Goal: Participate in discussion: Engage in conversation with other users on a specific topic

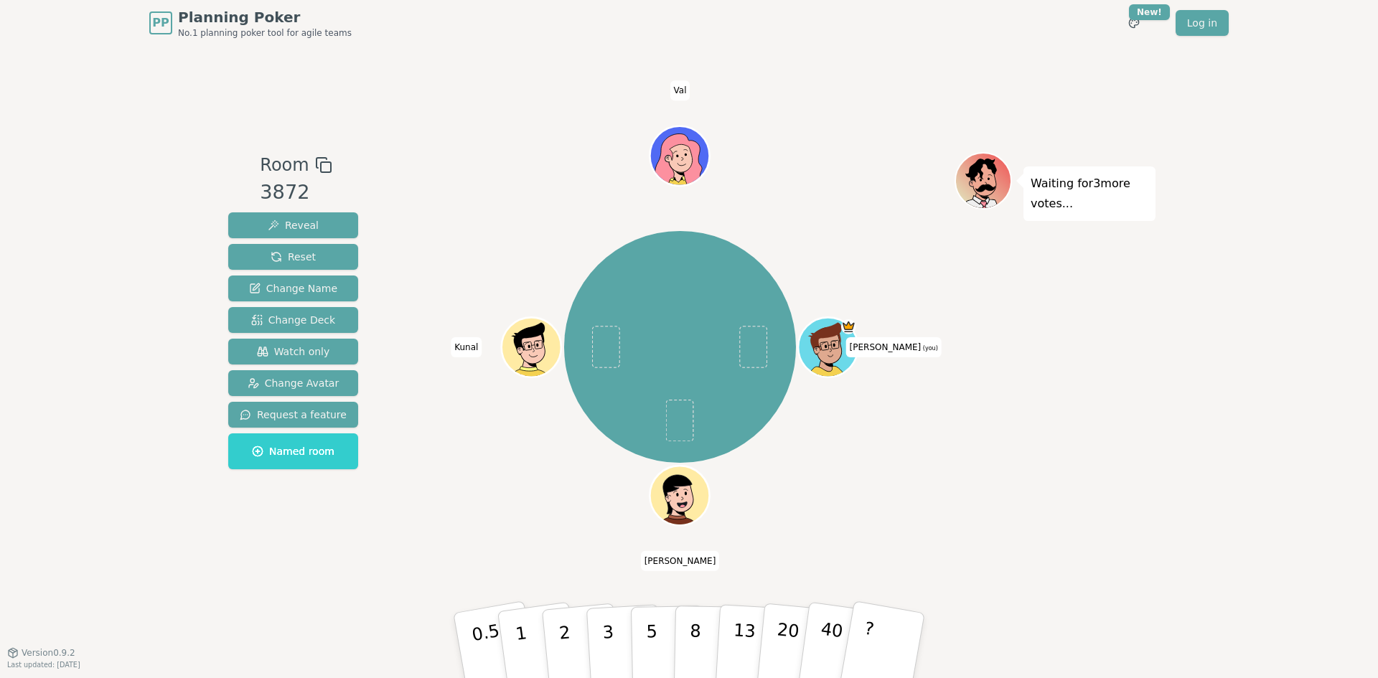
drag, startPoint x: 581, startPoint y: 119, endPoint x: 593, endPoint y: 124, distance: 12.5
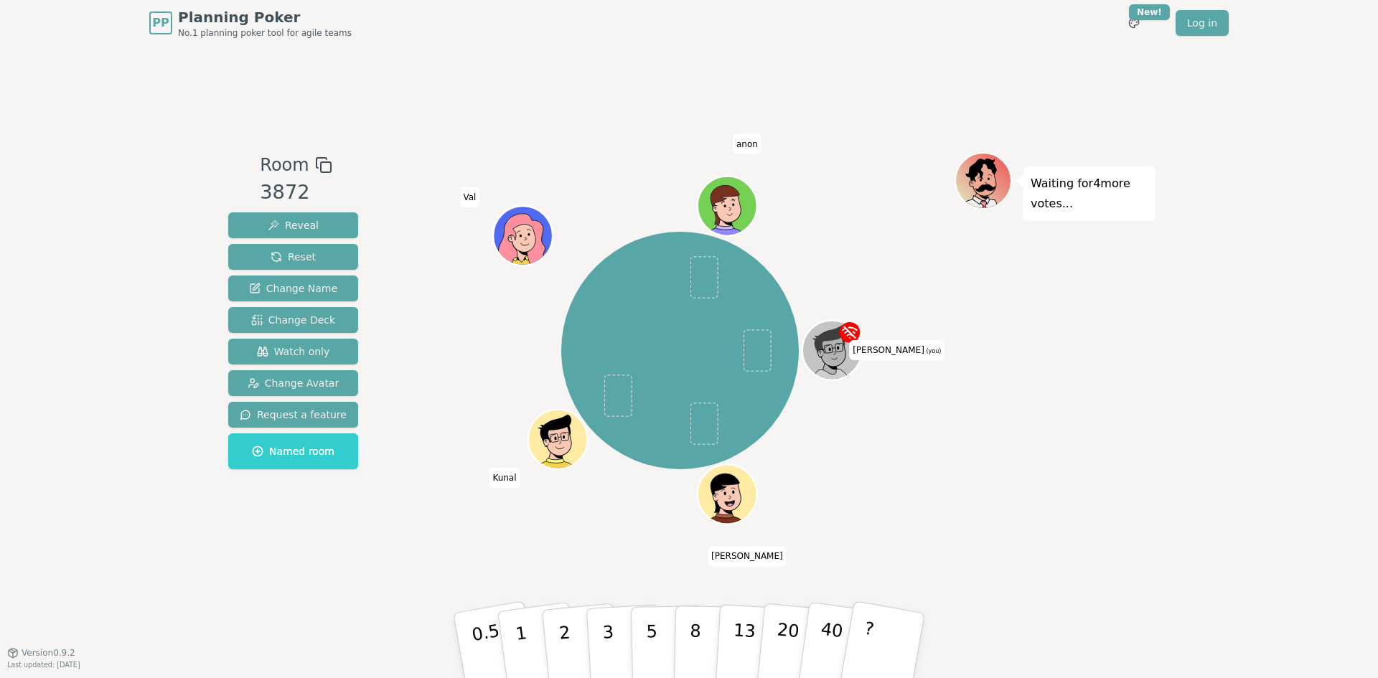
drag, startPoint x: 367, startPoint y: 320, endPoint x: 388, endPoint y: 325, distance: 21.4
click at [370, 321] on div "Room 3872 Reveal Reset Change Name Change Deck Watch only Change Avatar Request…" at bounding box center [688, 349] width 933 height 395
click at [422, 325] on div "[PERSON_NAME] (you) [PERSON_NAME] [PERSON_NAME] anon" at bounding box center [679, 351] width 549 height 346
click at [854, 333] on icon at bounding box center [852, 332] width 1 height 1
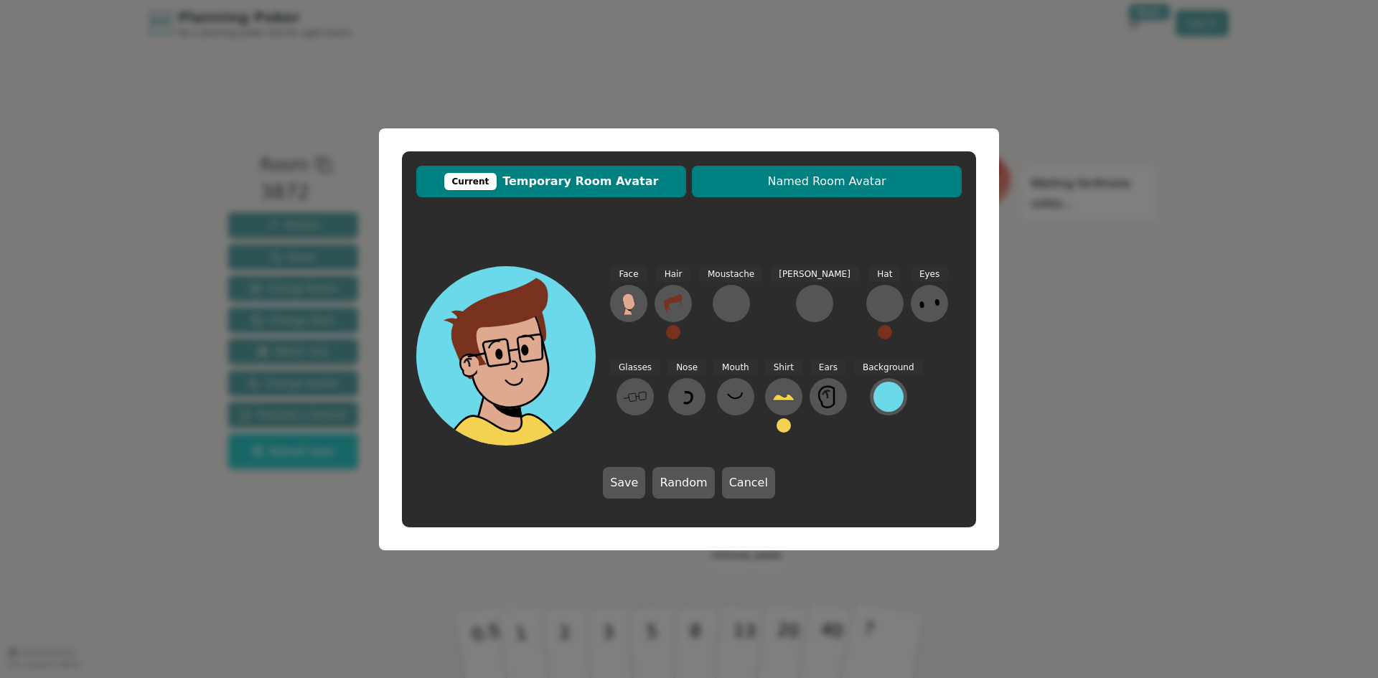
click at [823, 186] on span "Named Room Avatar" at bounding box center [826, 181] width 255 height 17
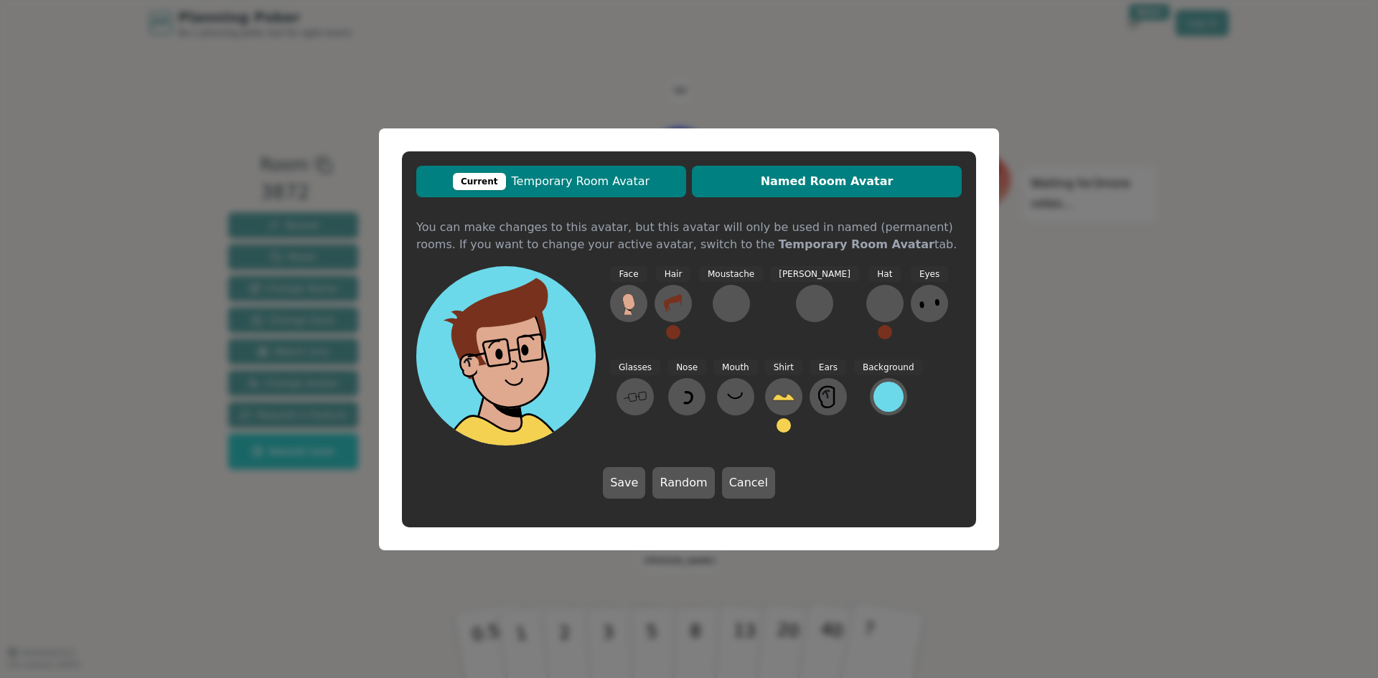
click at [596, 186] on span "Current Temporary Room Avatar" at bounding box center [550, 181] width 255 height 17
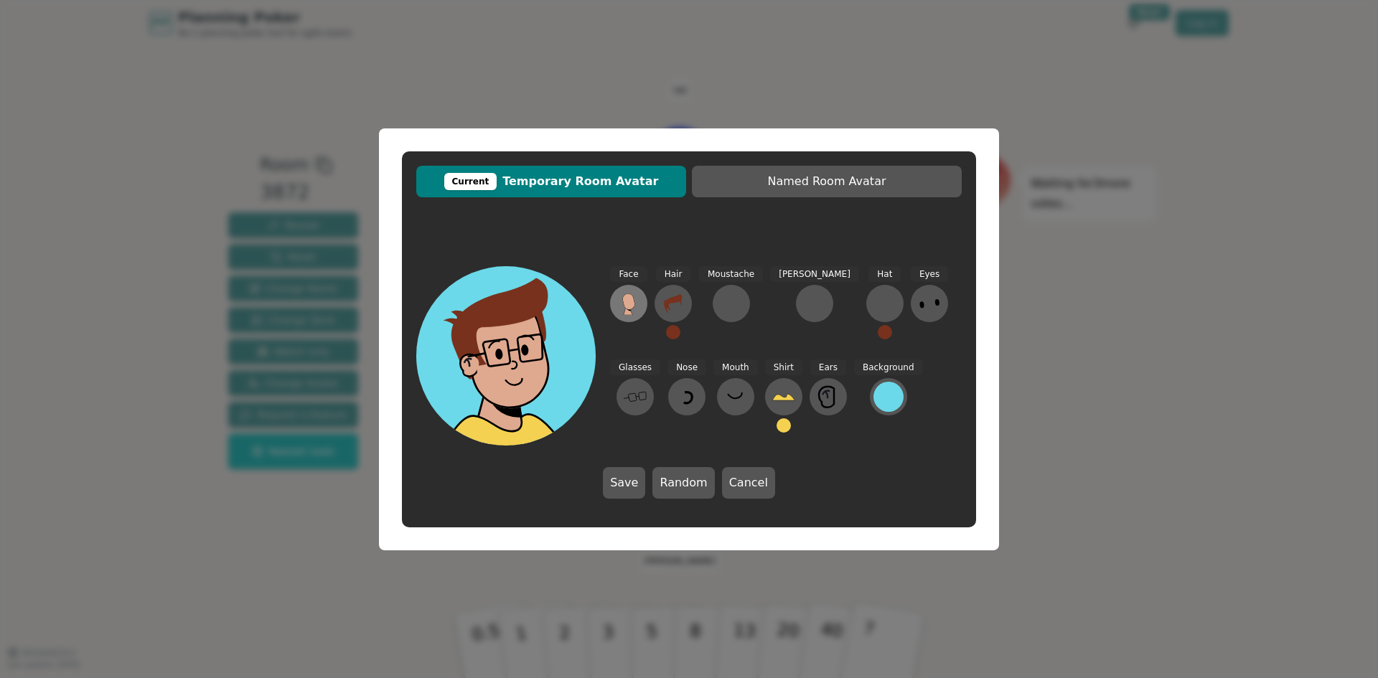
click at [627, 305] on icon at bounding box center [628, 301] width 12 height 16
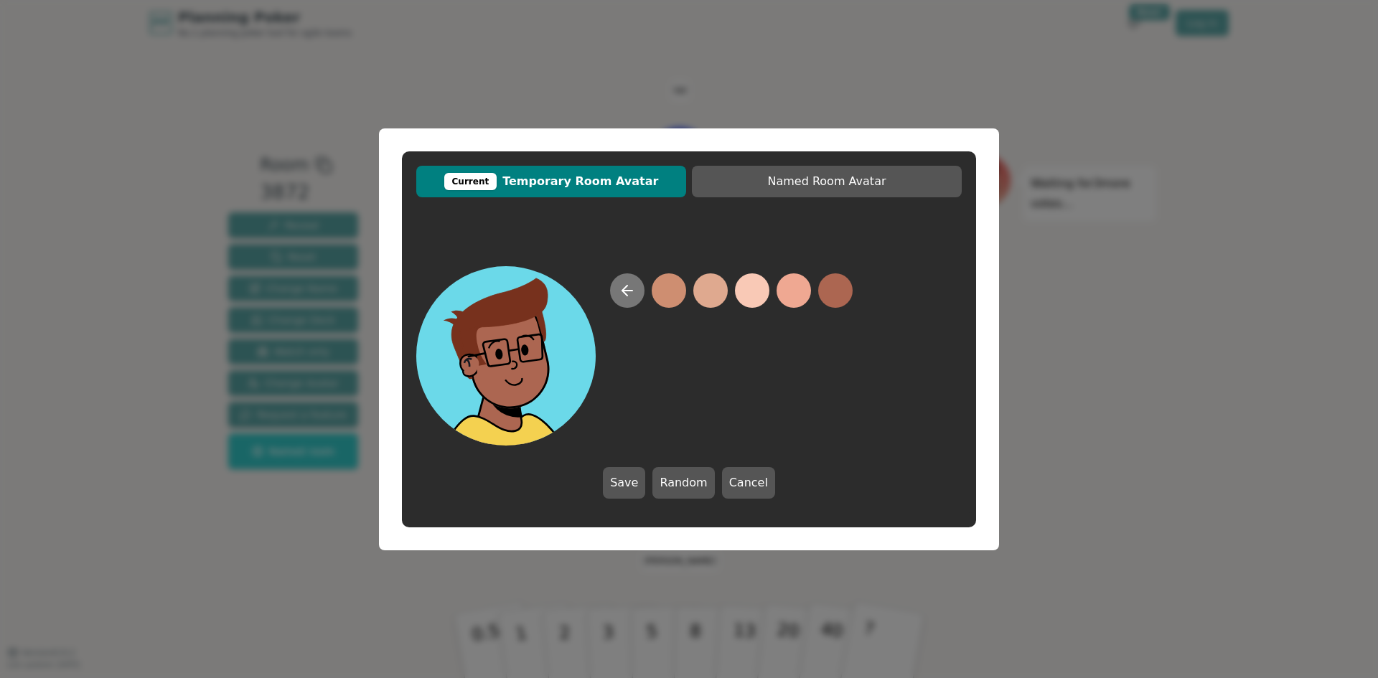
click at [639, 294] on button at bounding box center [627, 290] width 34 height 34
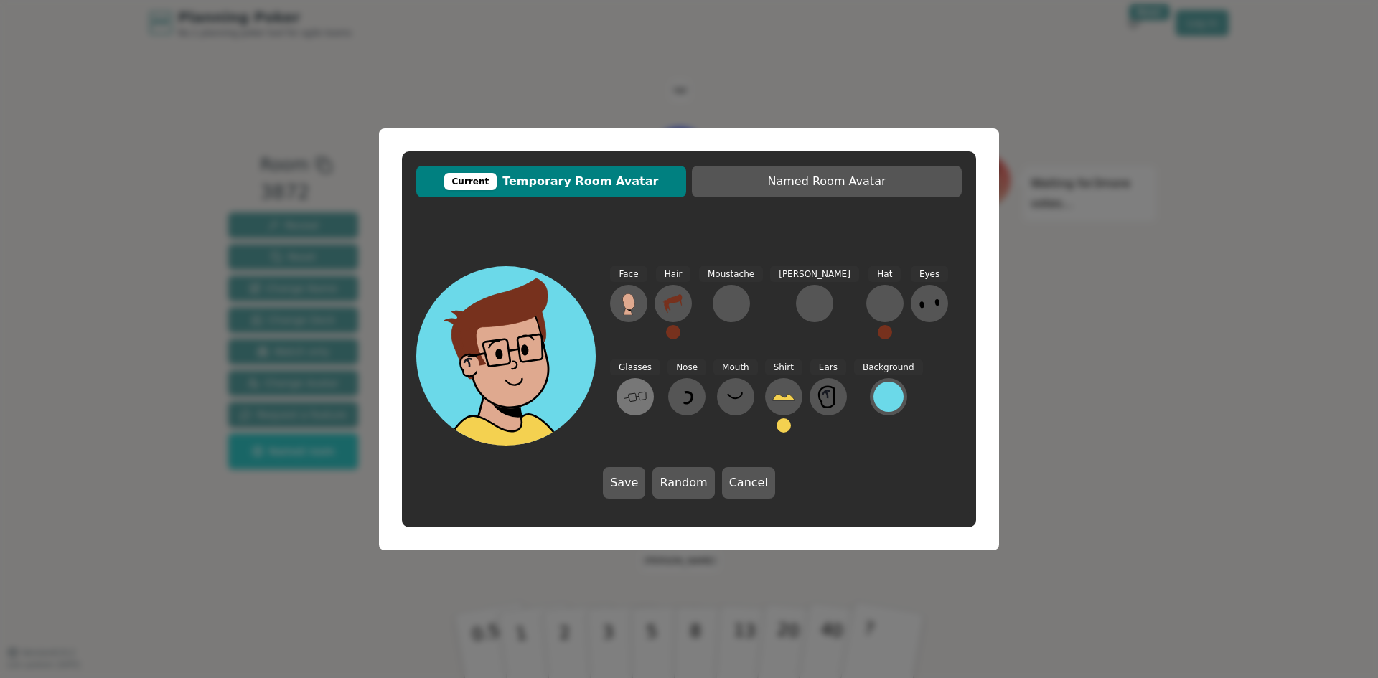
click at [646, 385] on icon at bounding box center [635, 396] width 23 height 23
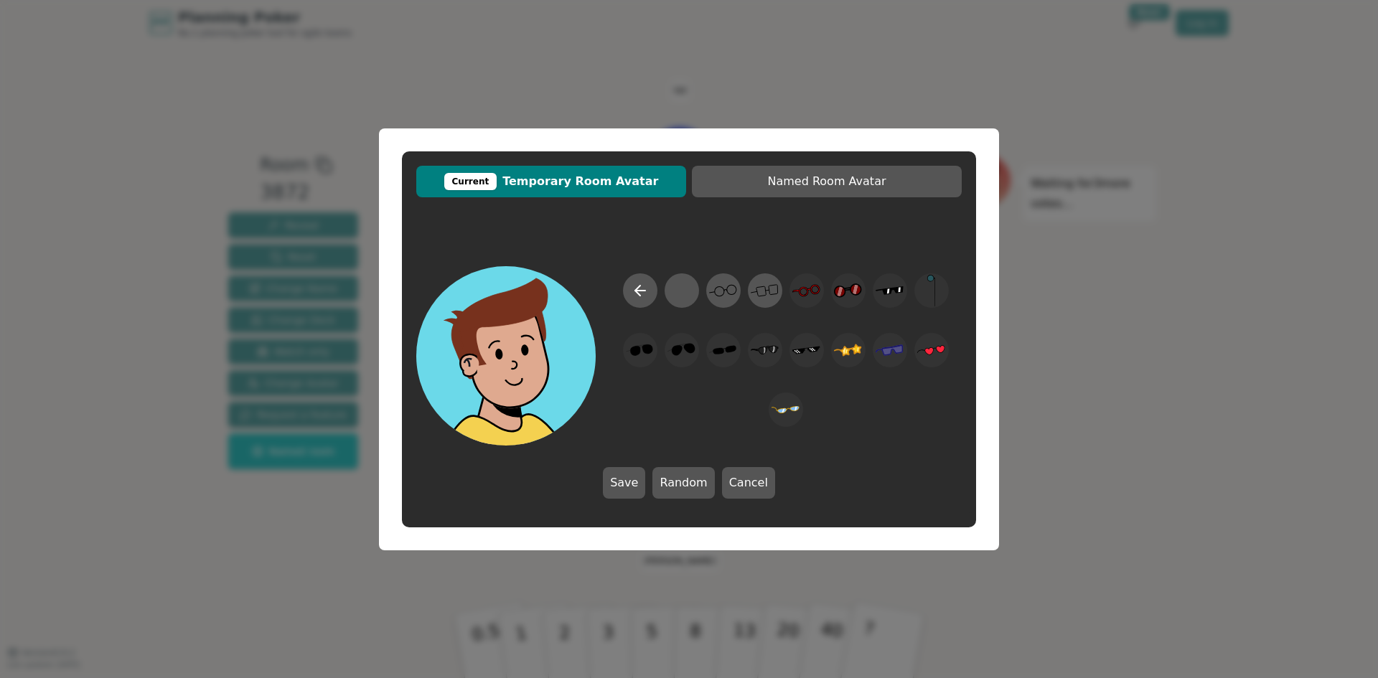
click at [636, 253] on div "Save Random Cancel" at bounding box center [689, 382] width 574 height 261
click at [648, 293] on icon at bounding box center [639, 290] width 17 height 17
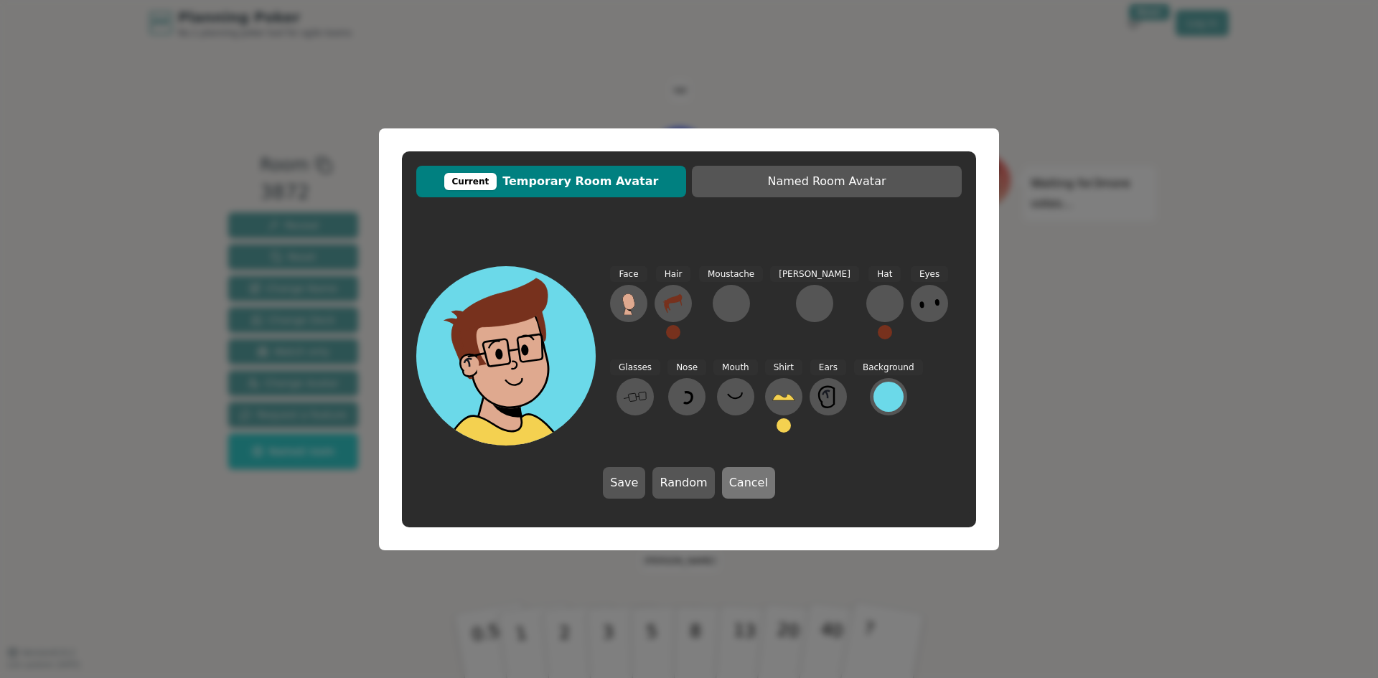
click at [740, 484] on button "Cancel" at bounding box center [748, 483] width 53 height 32
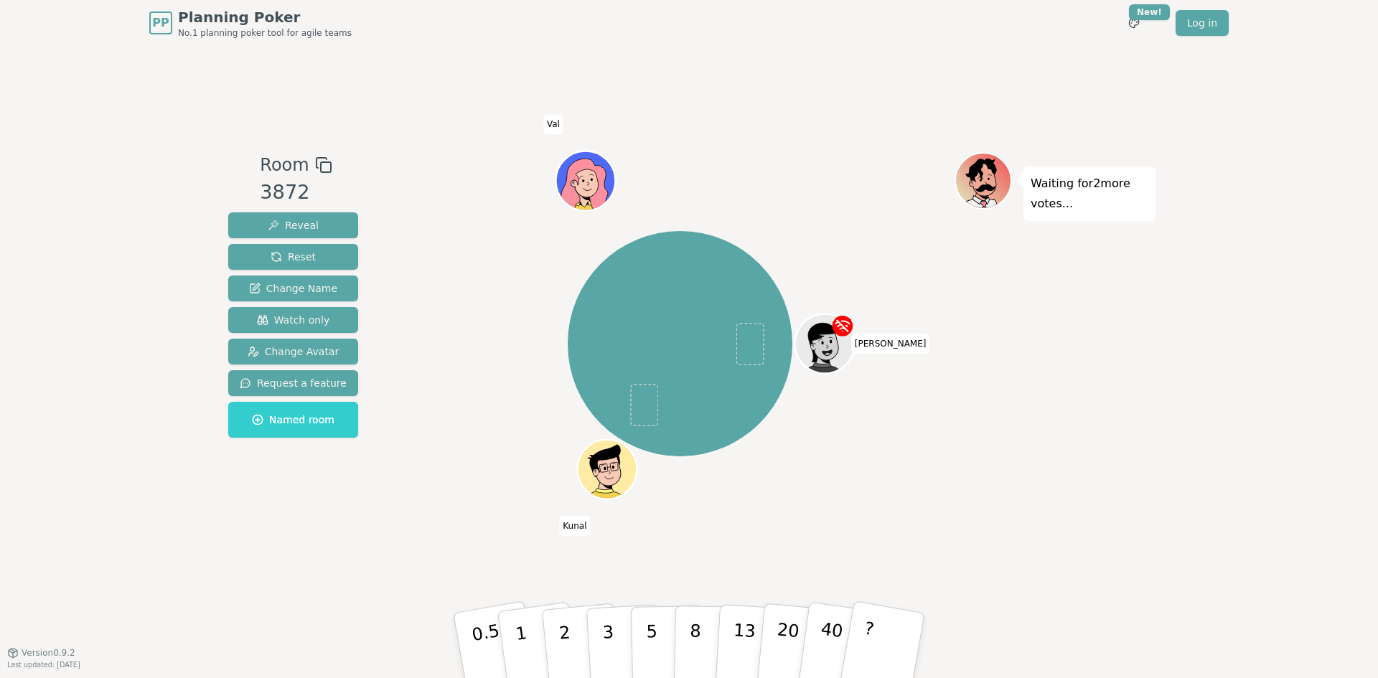
click at [513, 366] on div "[PERSON_NAME] [PERSON_NAME]" at bounding box center [679, 344] width 549 height 332
click at [483, 507] on div "[PERSON_NAME] [PERSON_NAME]" at bounding box center [679, 344] width 549 height 332
click at [679, 636] on button "8" at bounding box center [711, 645] width 74 height 109
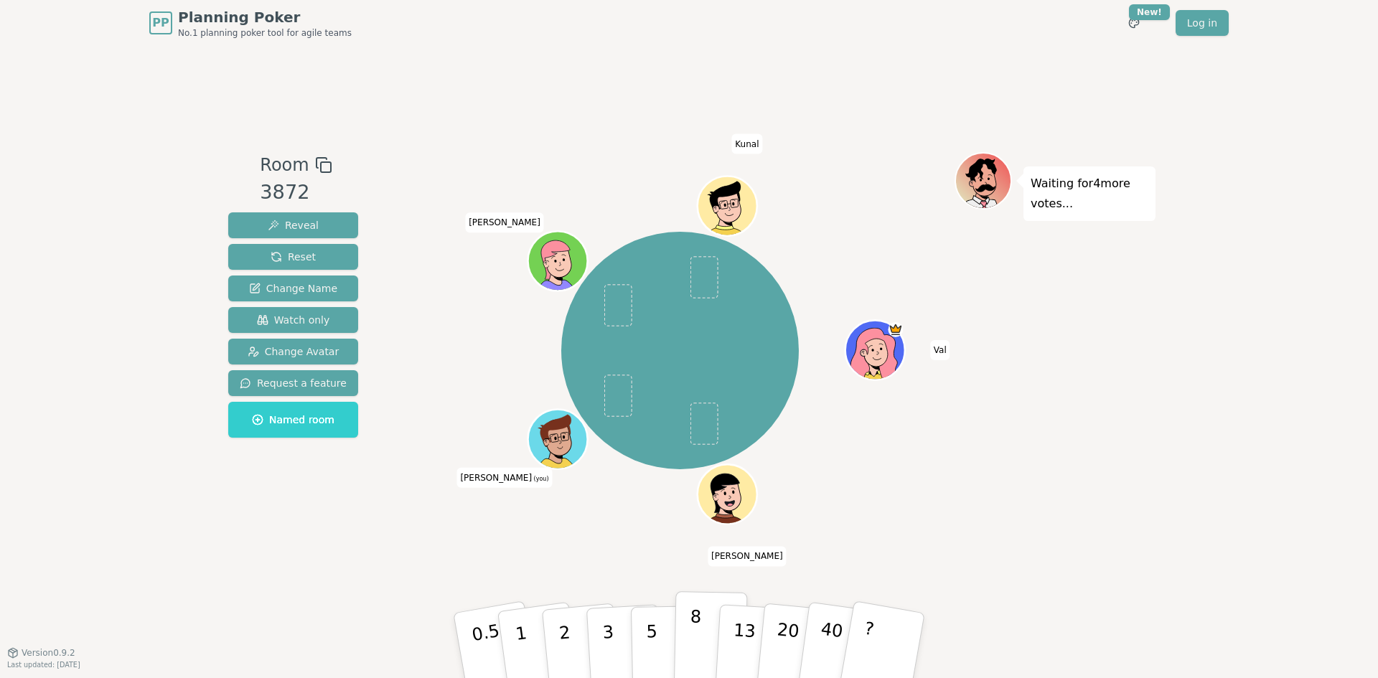
click at [695, 643] on p "8" at bounding box center [695, 644] width 12 height 77
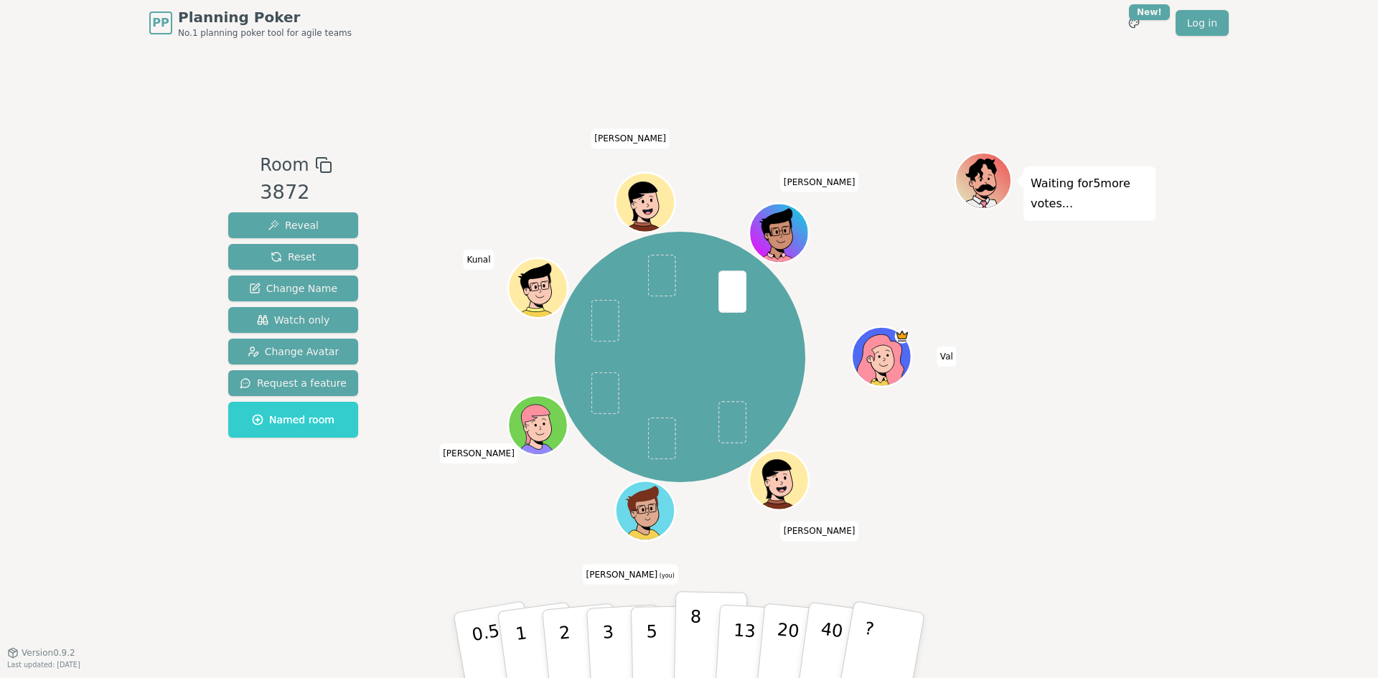
click at [706, 628] on button "8" at bounding box center [711, 645] width 74 height 109
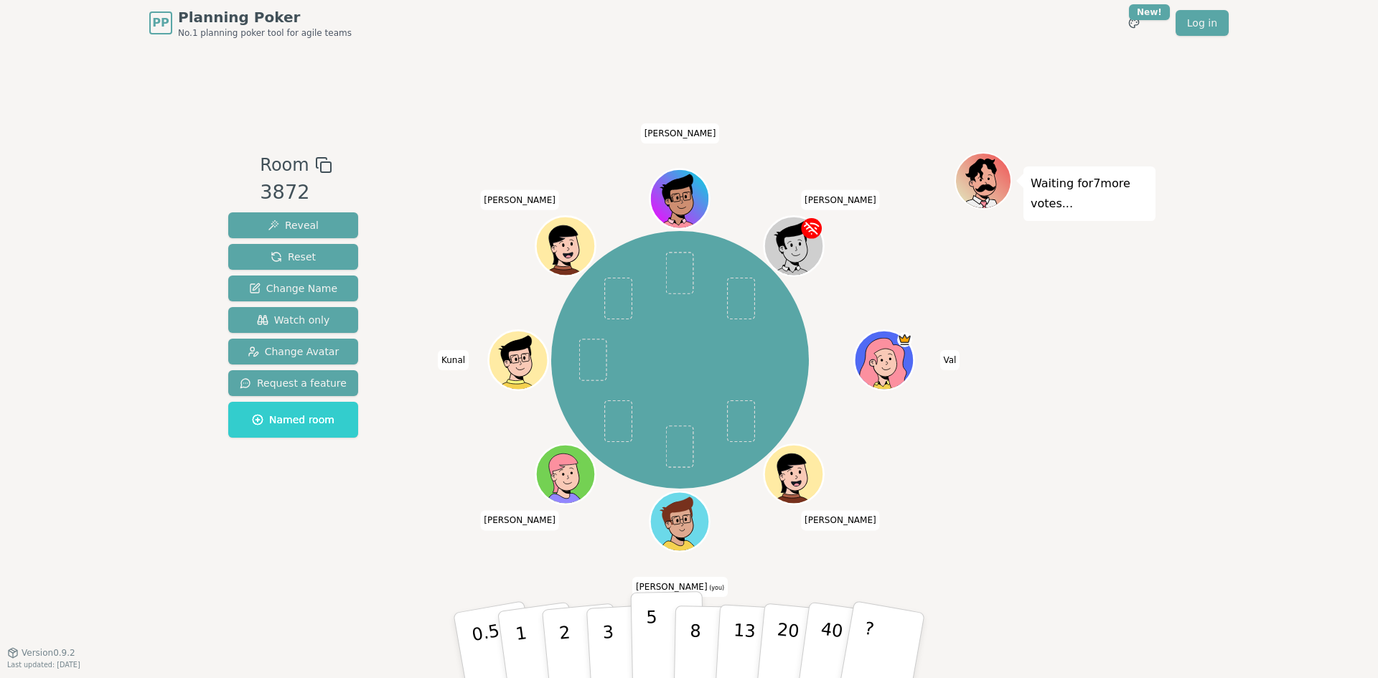
click at [654, 649] on p "5" at bounding box center [652, 645] width 12 height 77
